Goal: Navigation & Orientation: Find specific page/section

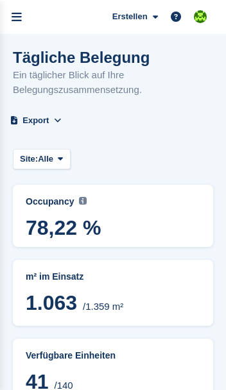
click at [19, 24] on link "menu" at bounding box center [16, 16] width 33 height 33
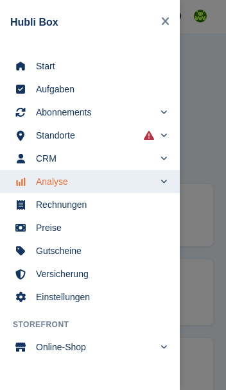
click at [110, 69] on span "Start" at bounding box center [98, 66] width 124 height 18
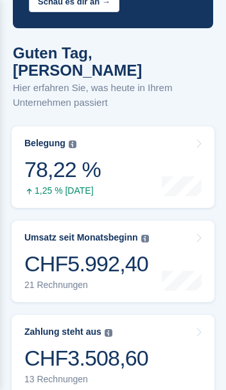
scroll to position [220, 0]
click at [53, 165] on div "Belegung Flächenprozentsatz aller aktuell belegten Einheiten. Beinhaltet Einhei…" at bounding box center [62, 167] width 76 height 58
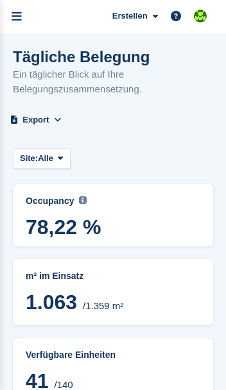
click at [22, 12] on link "menu" at bounding box center [16, 16] width 33 height 33
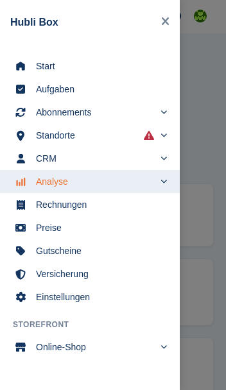
scroll to position [9, 0]
click at [57, 117] on span "Abonnements" at bounding box center [95, 112] width 118 height 18
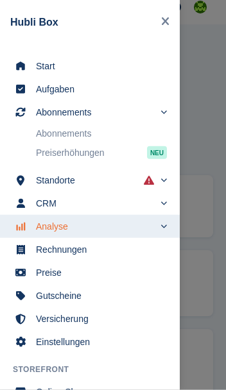
click at [110, 66] on span "Start" at bounding box center [98, 66] width 124 height 18
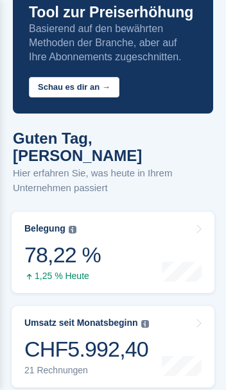
scroll to position [135, 0]
click at [192, 223] on div at bounding box center [182, 228] width 40 height 11
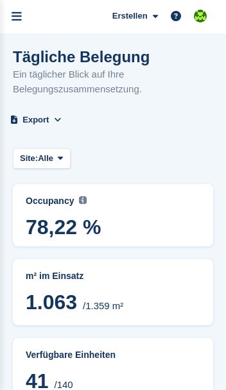
click at [142, 221] on span "78,22 %" at bounding box center [113, 226] width 174 height 23
click at [71, 218] on span "78,22 %" at bounding box center [113, 226] width 174 height 23
click at [21, 13] on icon "menu" at bounding box center [17, 17] width 10 height 12
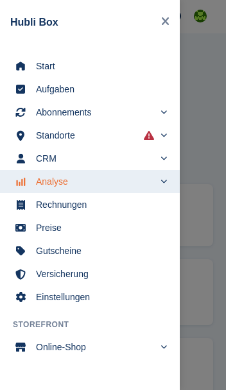
click at [81, 65] on span "Start" at bounding box center [98, 66] width 124 height 18
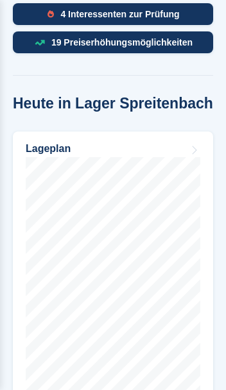
scroll to position [700, 0]
